Goal: Task Accomplishment & Management: Complete application form

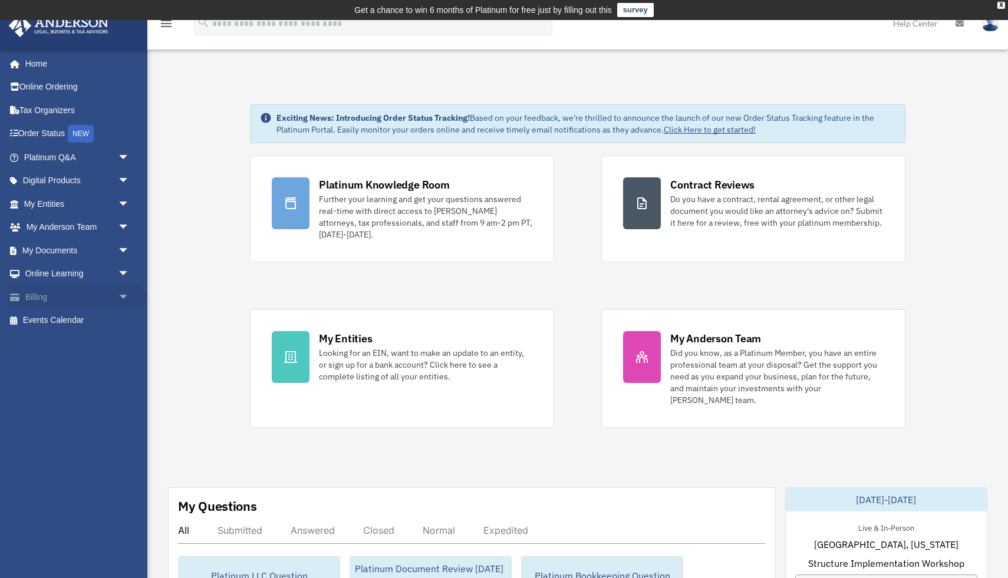
click at [57, 295] on link "Billing arrow_drop_down" at bounding box center [77, 297] width 139 height 24
click at [130, 295] on span "arrow_drop_down" at bounding box center [130, 297] width 24 height 24
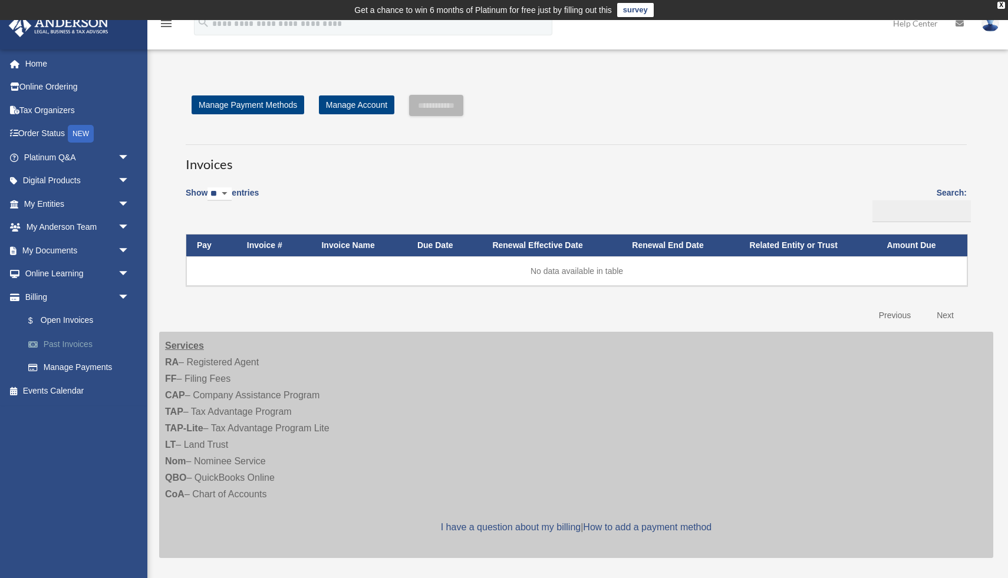
click at [74, 347] on link "Past Invoices" at bounding box center [82, 344] width 131 height 24
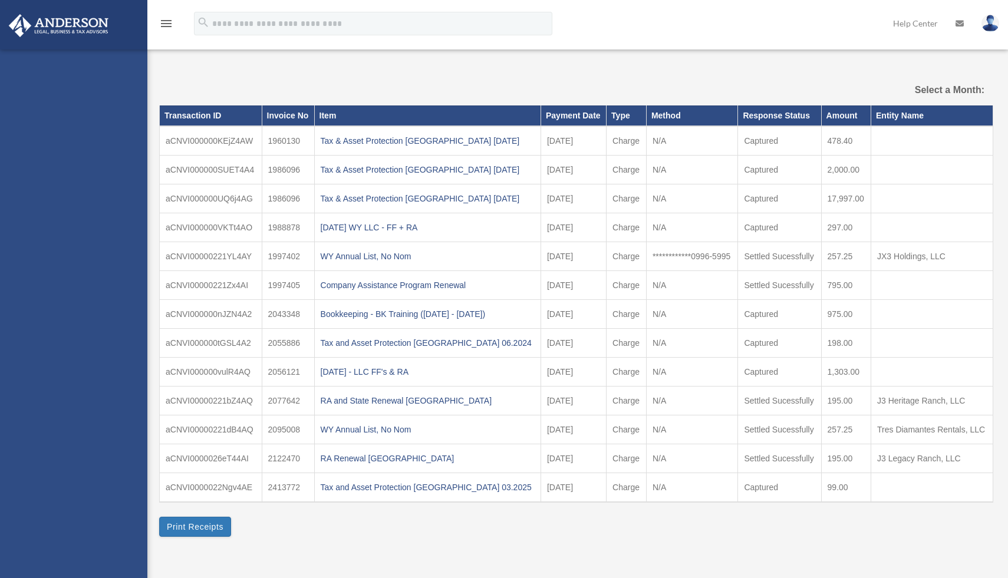
select select
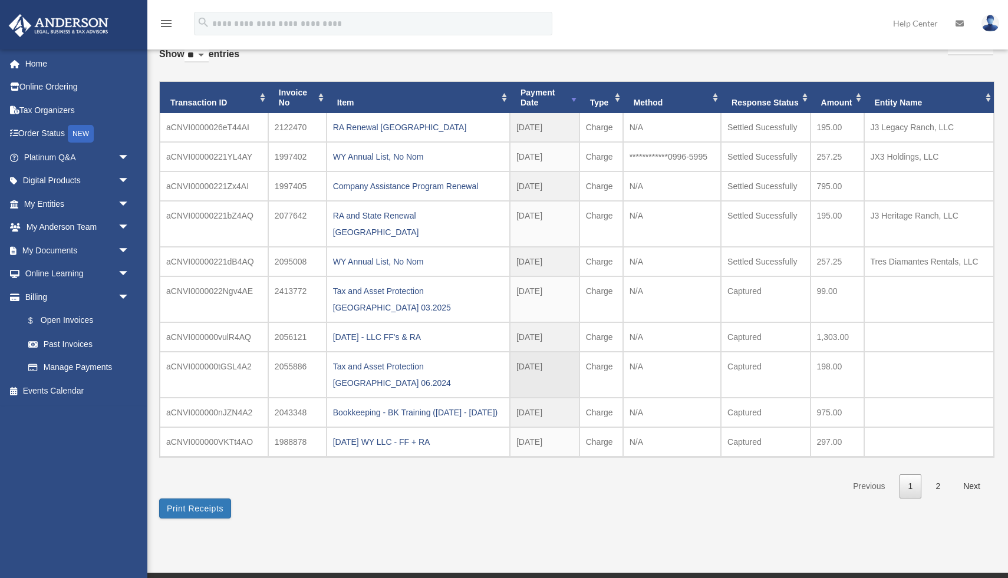
scroll to position [77, 0]
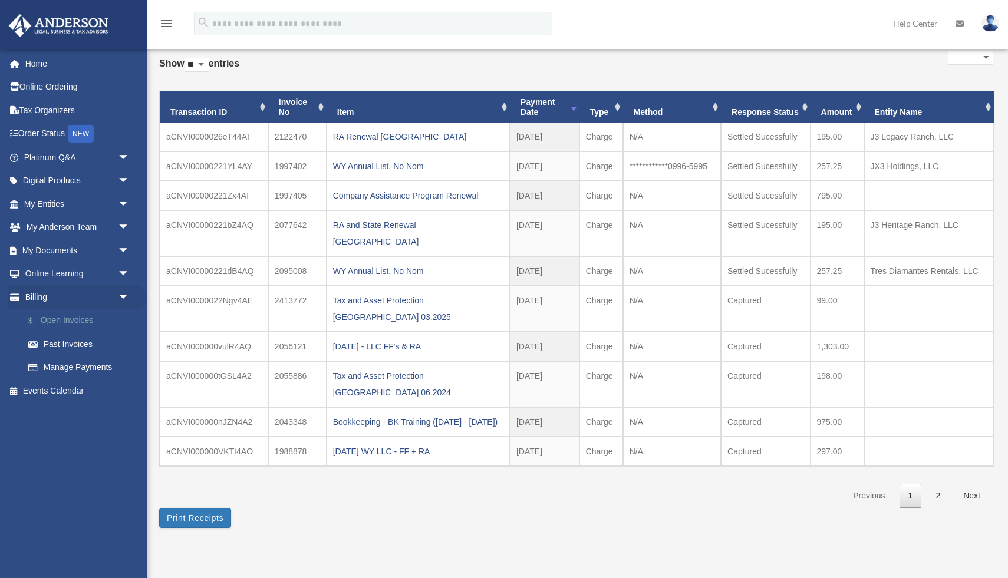
click at [77, 322] on link "$ Open Invoices" at bounding box center [82, 321] width 131 height 24
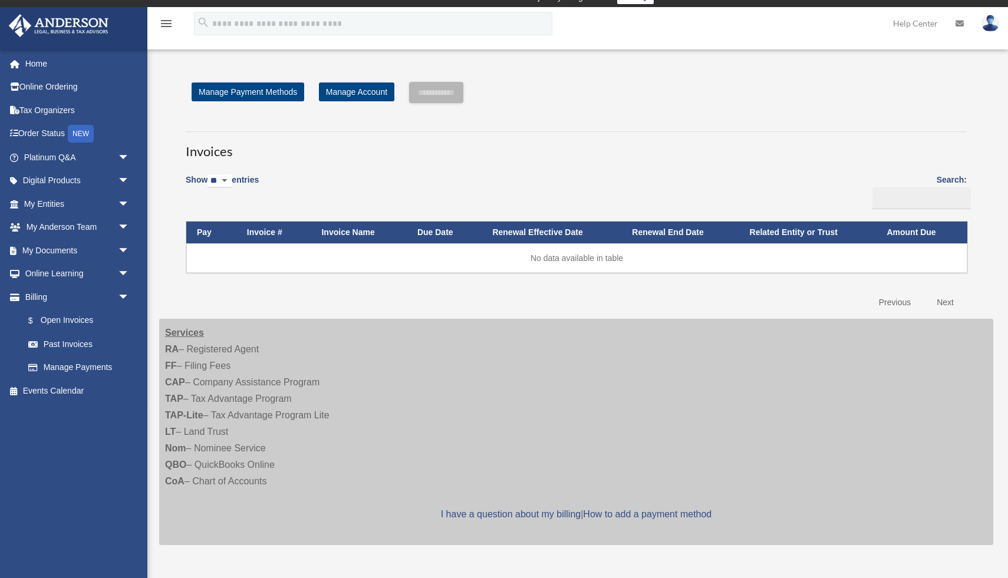
scroll to position [14, 0]
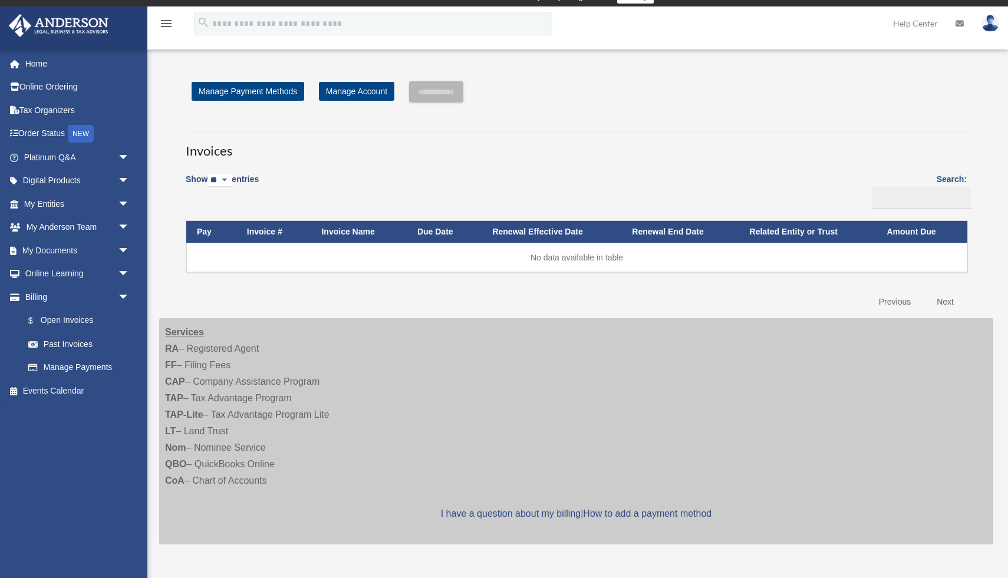
click at [232, 179] on select "** ** ** ***" at bounding box center [219, 181] width 24 height 14
select select "**"
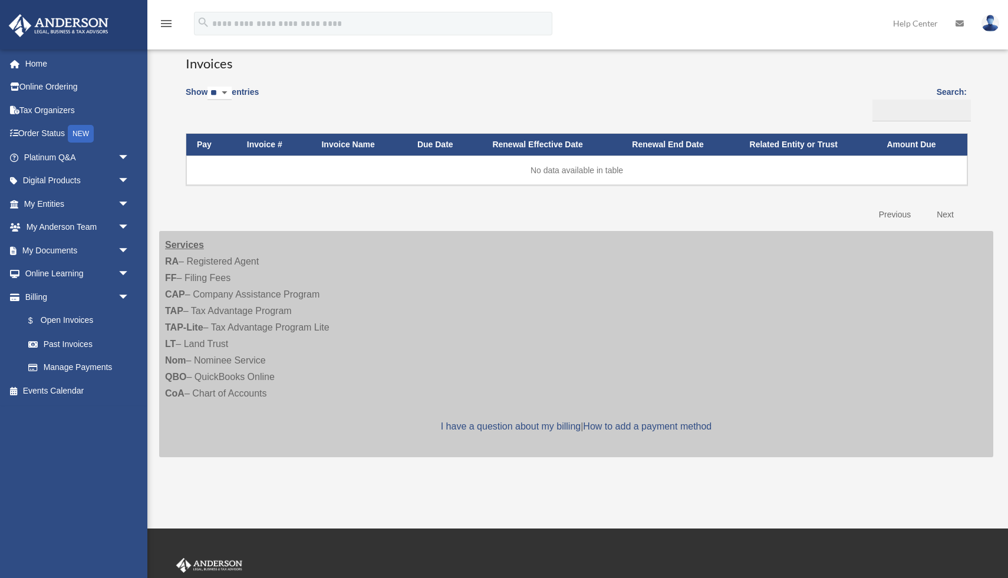
scroll to position [0, 0]
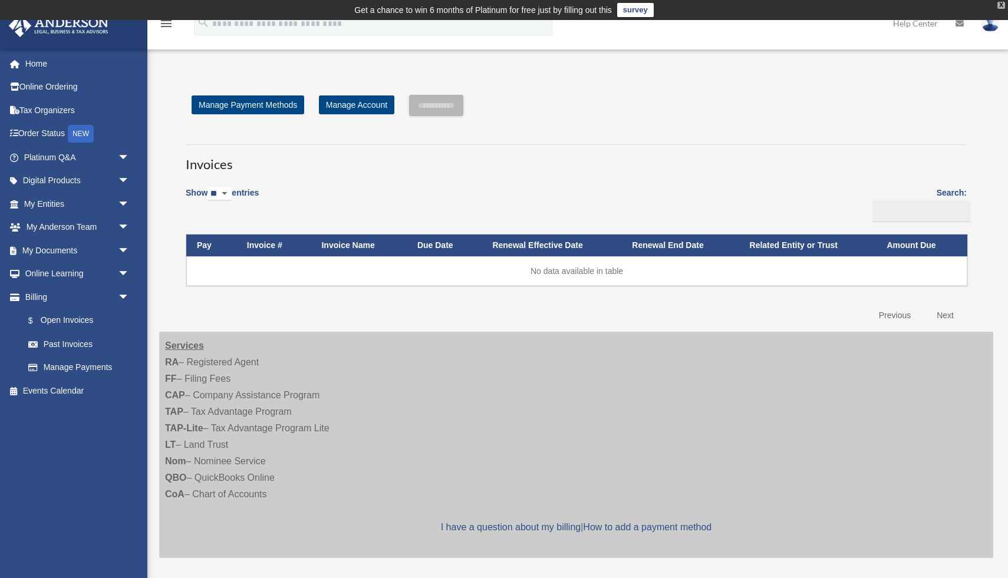
click at [1001, 6] on div "X" at bounding box center [1001, 5] width 8 height 7
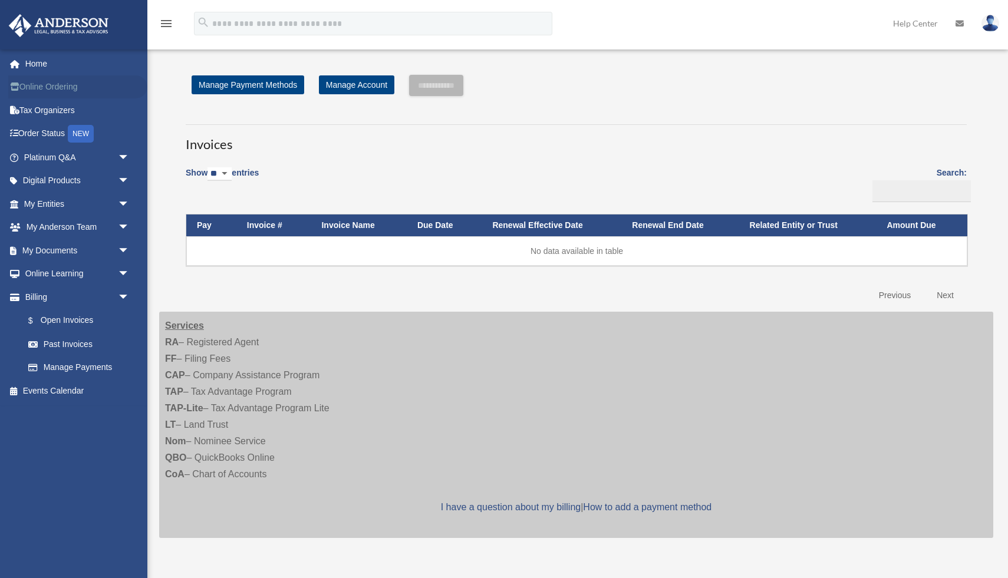
click at [60, 89] on link "Online Ordering" at bounding box center [77, 87] width 139 height 24
click at [65, 207] on link "My Entities arrow_drop_down" at bounding box center [77, 204] width 139 height 24
click at [123, 201] on span "arrow_drop_down" at bounding box center [130, 204] width 24 height 24
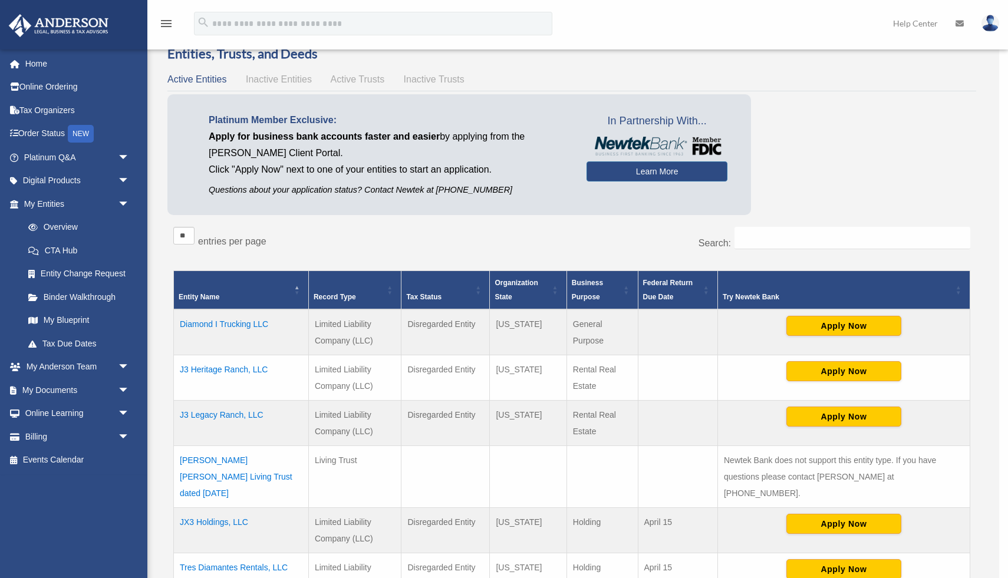
scroll to position [70, 0]
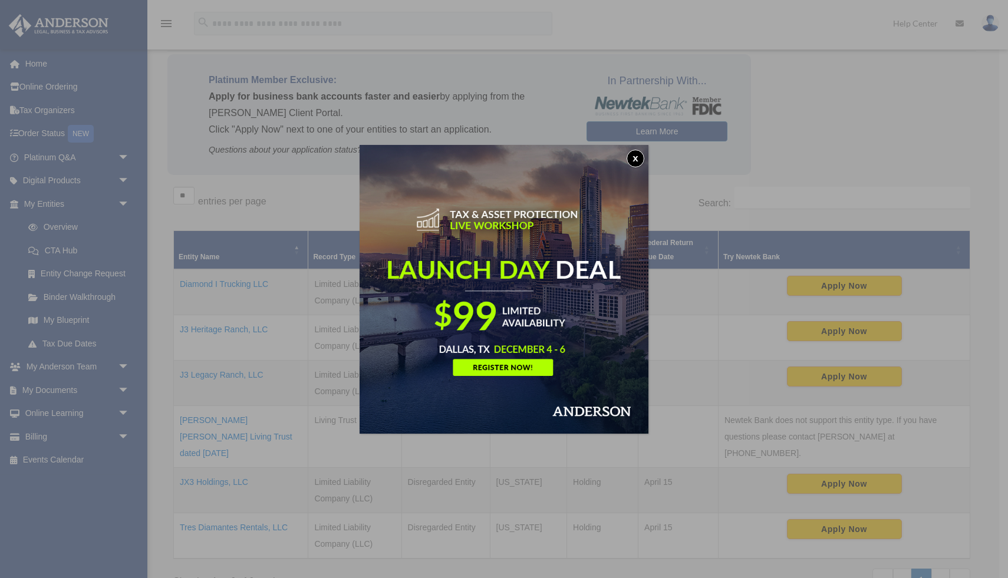
click at [641, 159] on button "x" at bounding box center [636, 159] width 18 height 18
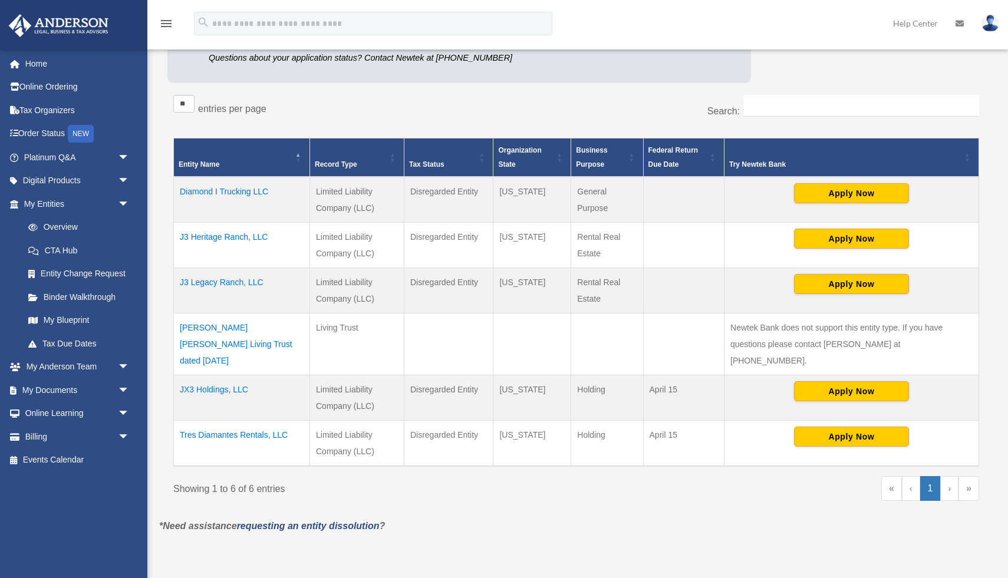
scroll to position [163, 0]
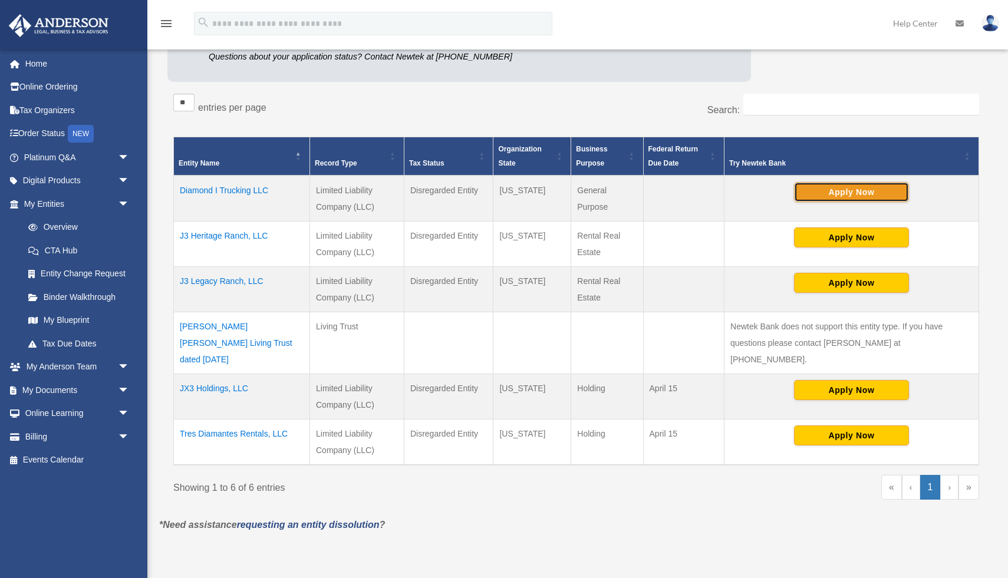
click at [841, 196] on button "Apply Now" at bounding box center [851, 192] width 115 height 20
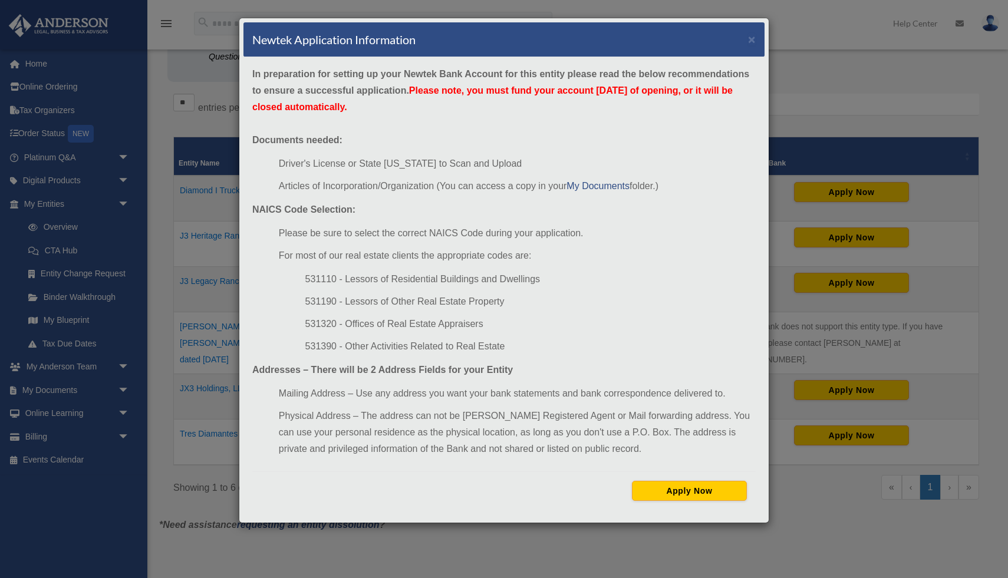
click at [822, 500] on div "Newtek Application Information × In preparation for setting up your Newtek Bank…" at bounding box center [504, 289] width 1008 height 578
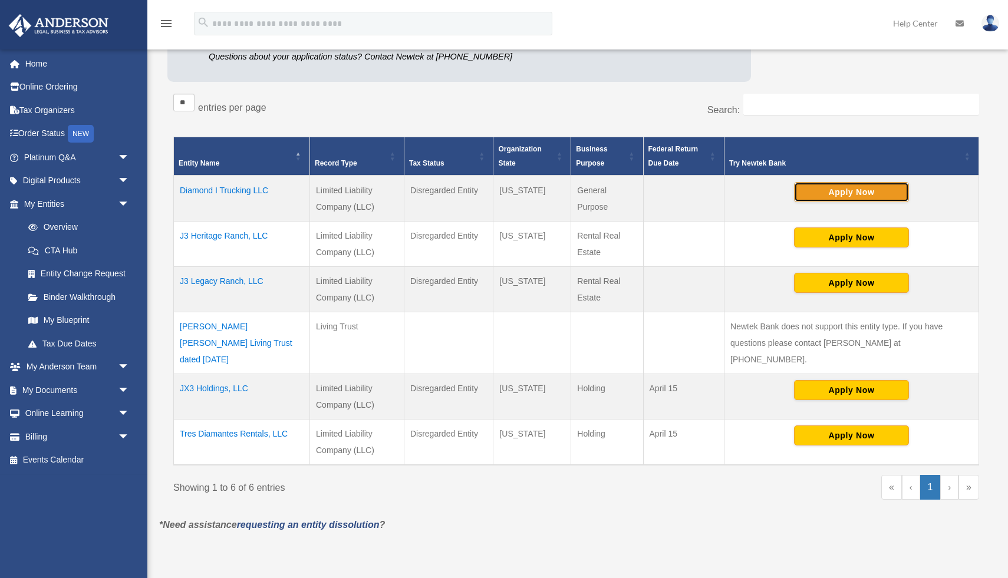
click at [853, 193] on button "Apply Now" at bounding box center [851, 192] width 115 height 20
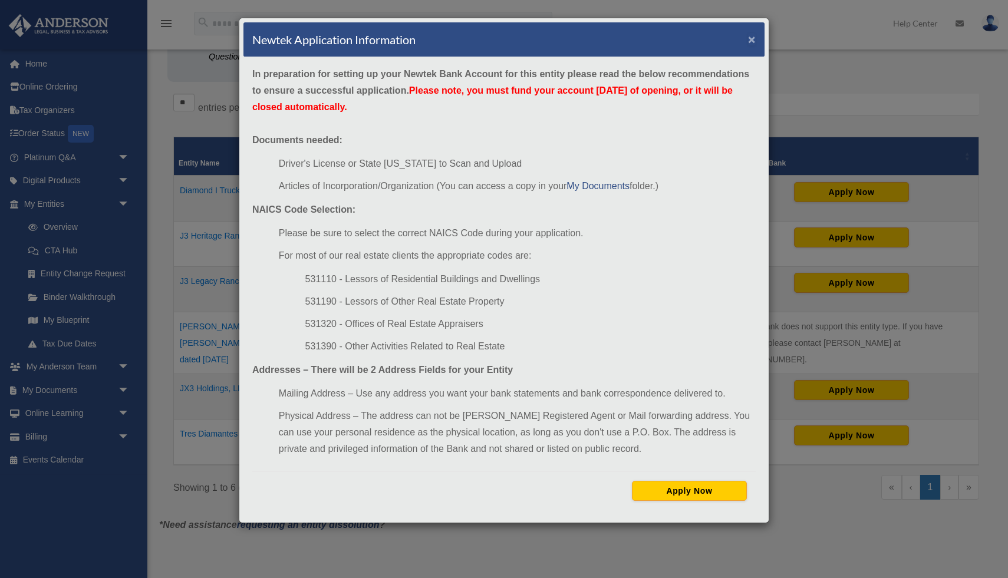
click at [753, 41] on button "×" at bounding box center [752, 39] width 8 height 12
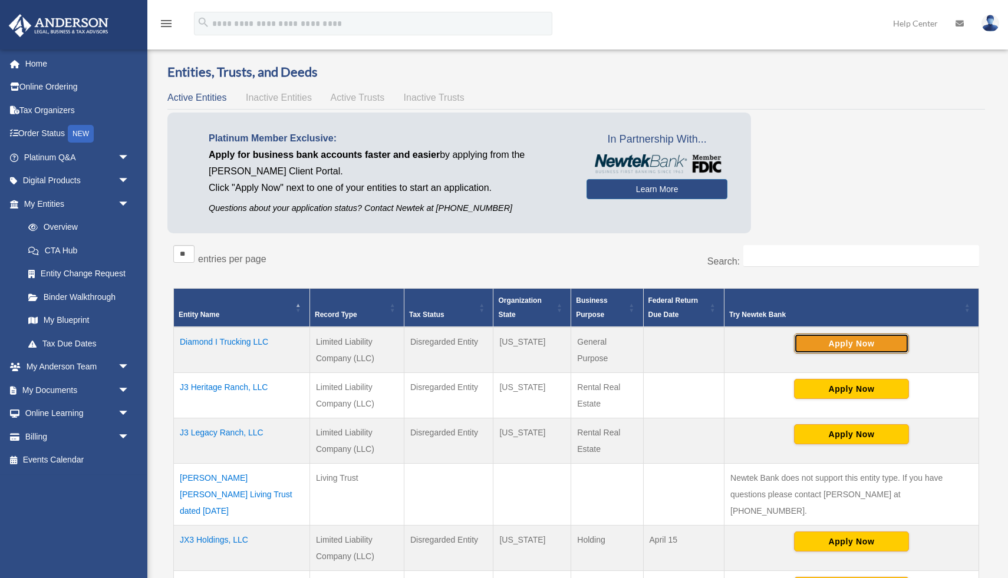
scroll to position [0, 0]
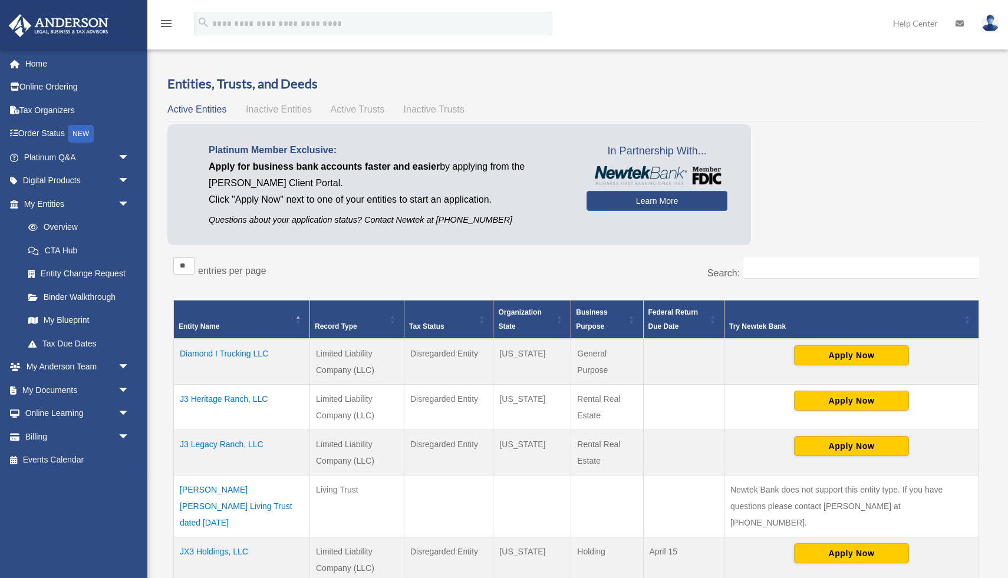
click at [286, 109] on span "Inactive Entities" at bounding box center [279, 109] width 66 height 10
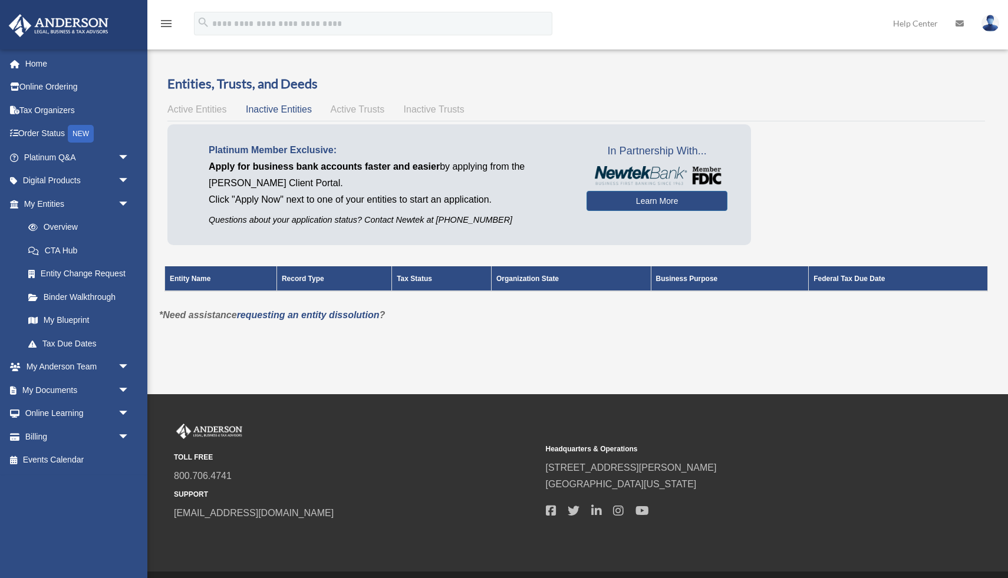
click at [349, 106] on span "Active Trusts" at bounding box center [358, 109] width 54 height 10
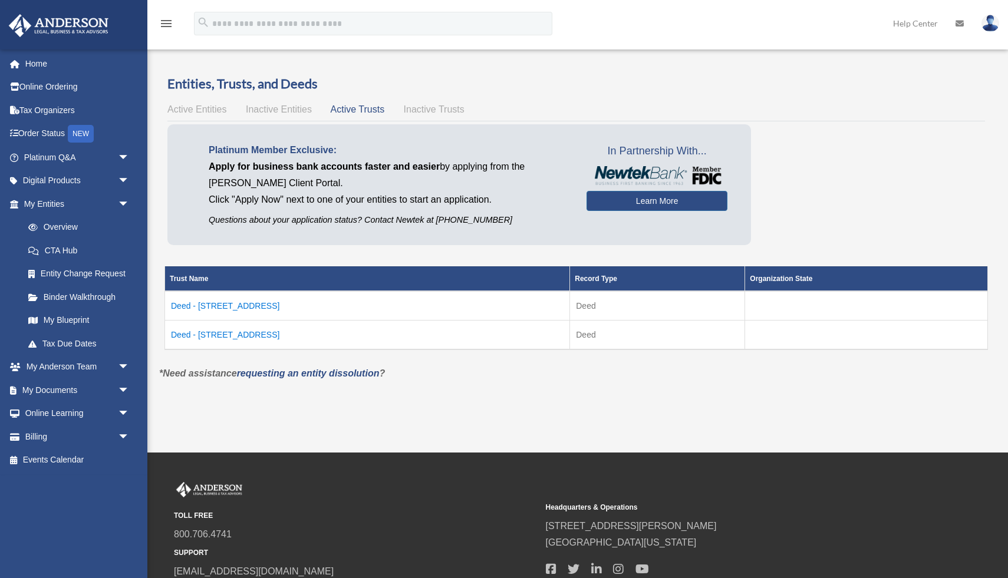
click at [440, 110] on span "Inactive Trusts" at bounding box center [434, 109] width 61 height 10
